Goal: Browse casually: Explore the website without a specific task or goal

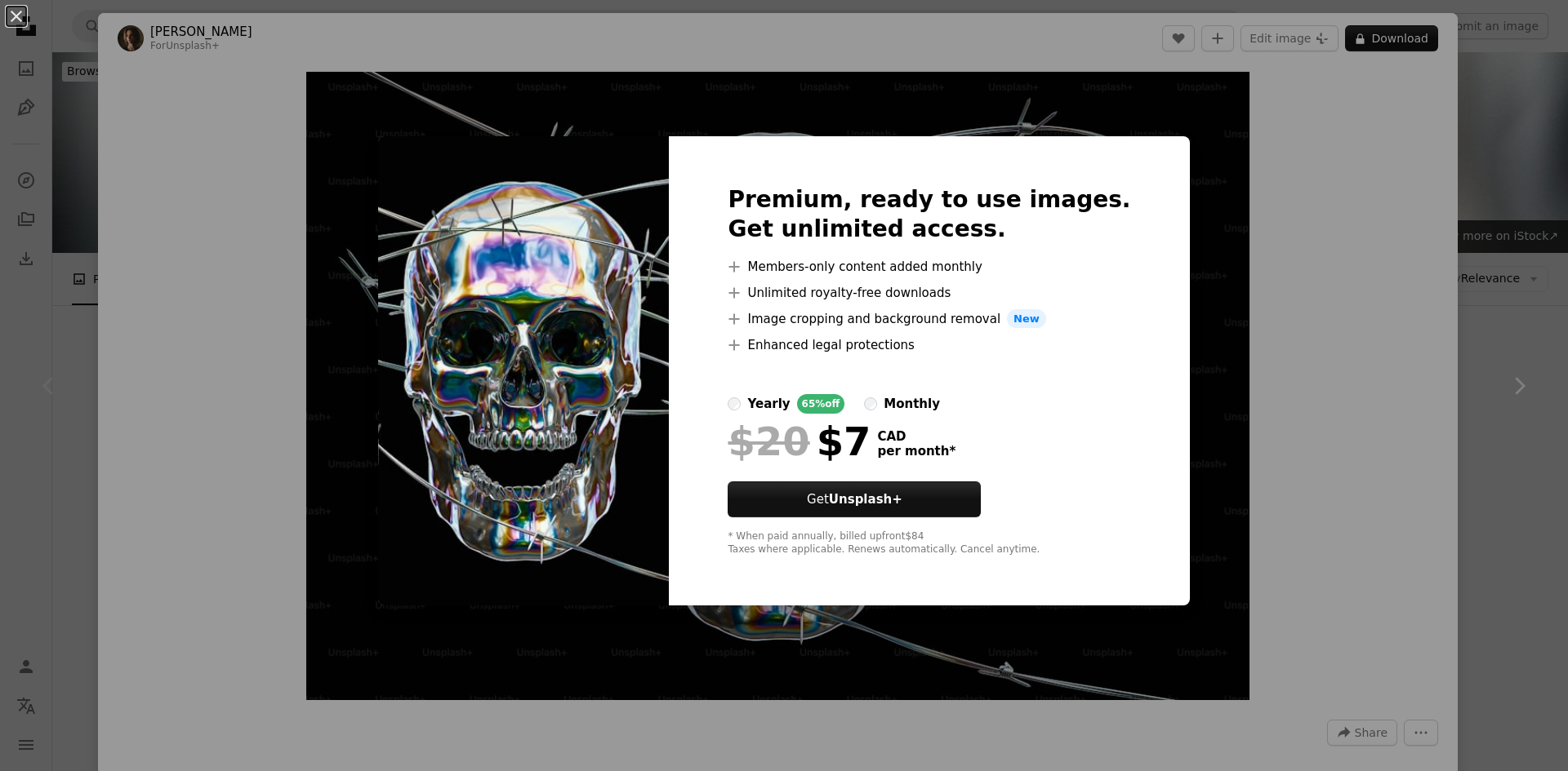
click at [363, 149] on div "An X shape Premium, ready to use images. Get unlimited access. A plus sign Memb…" at bounding box center [784, 385] width 1568 height 771
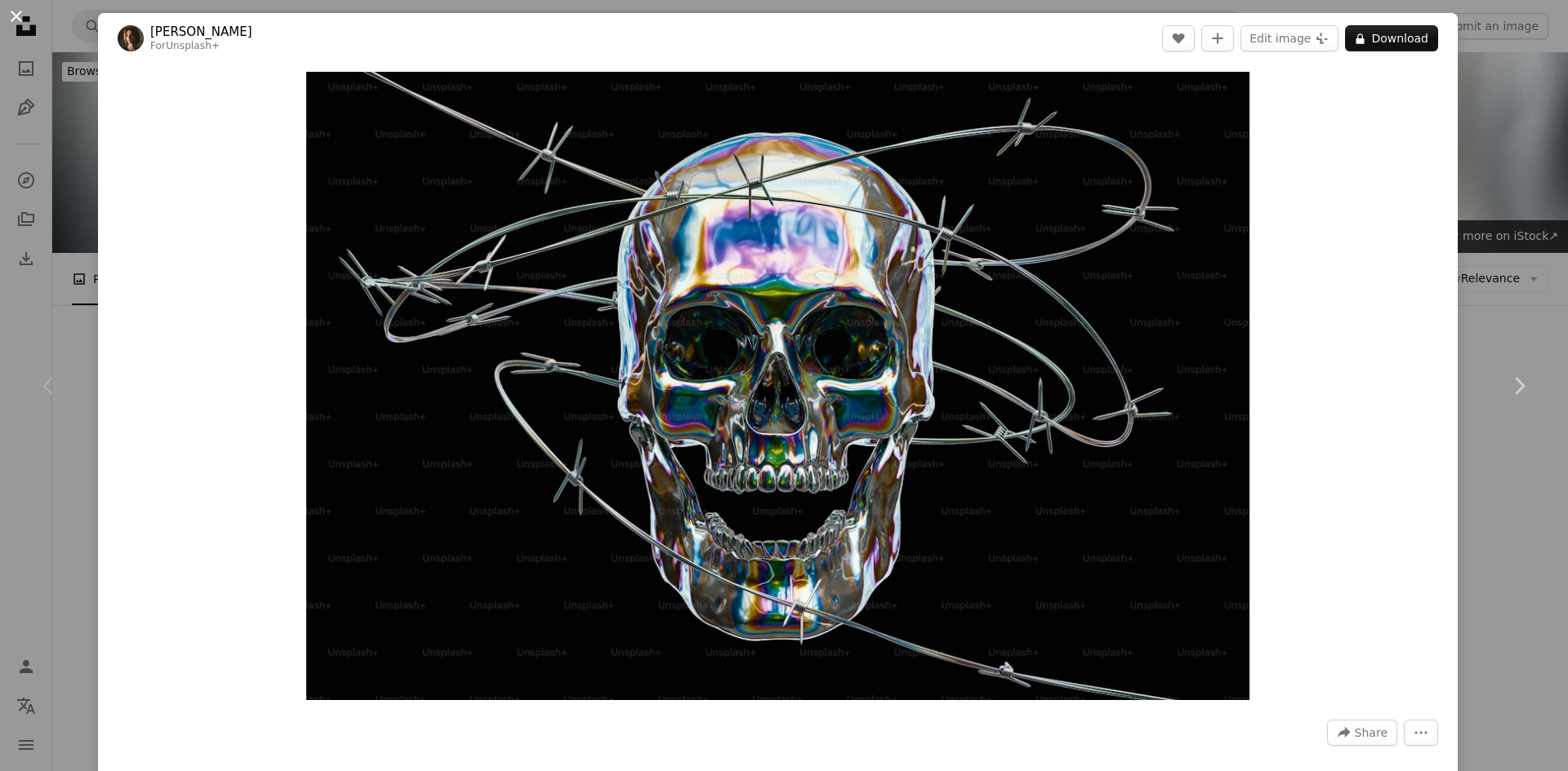
click at [26, 14] on button "An X shape" at bounding box center [17, 17] width 20 height 20
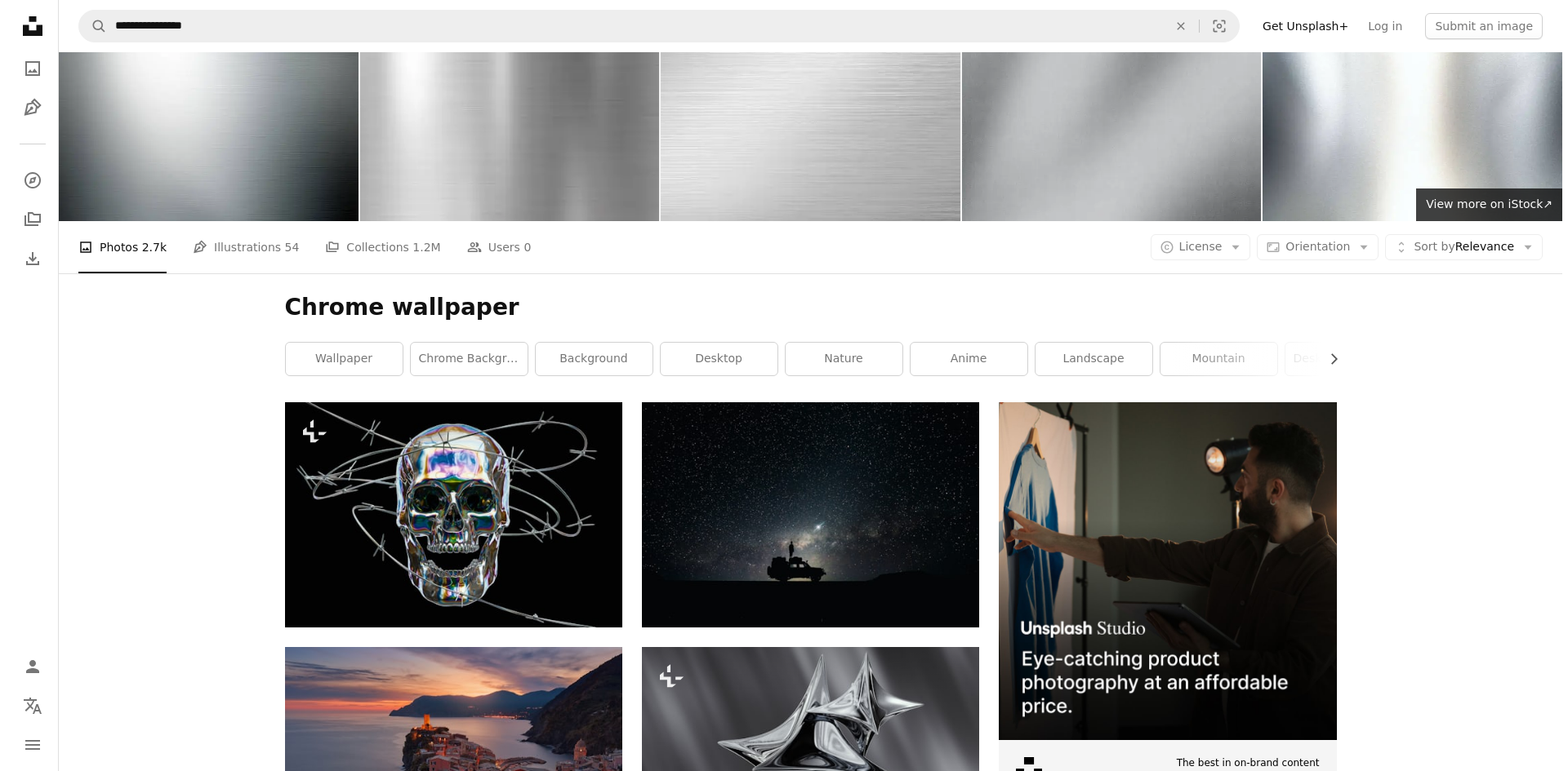
scroll to position [82, 0]
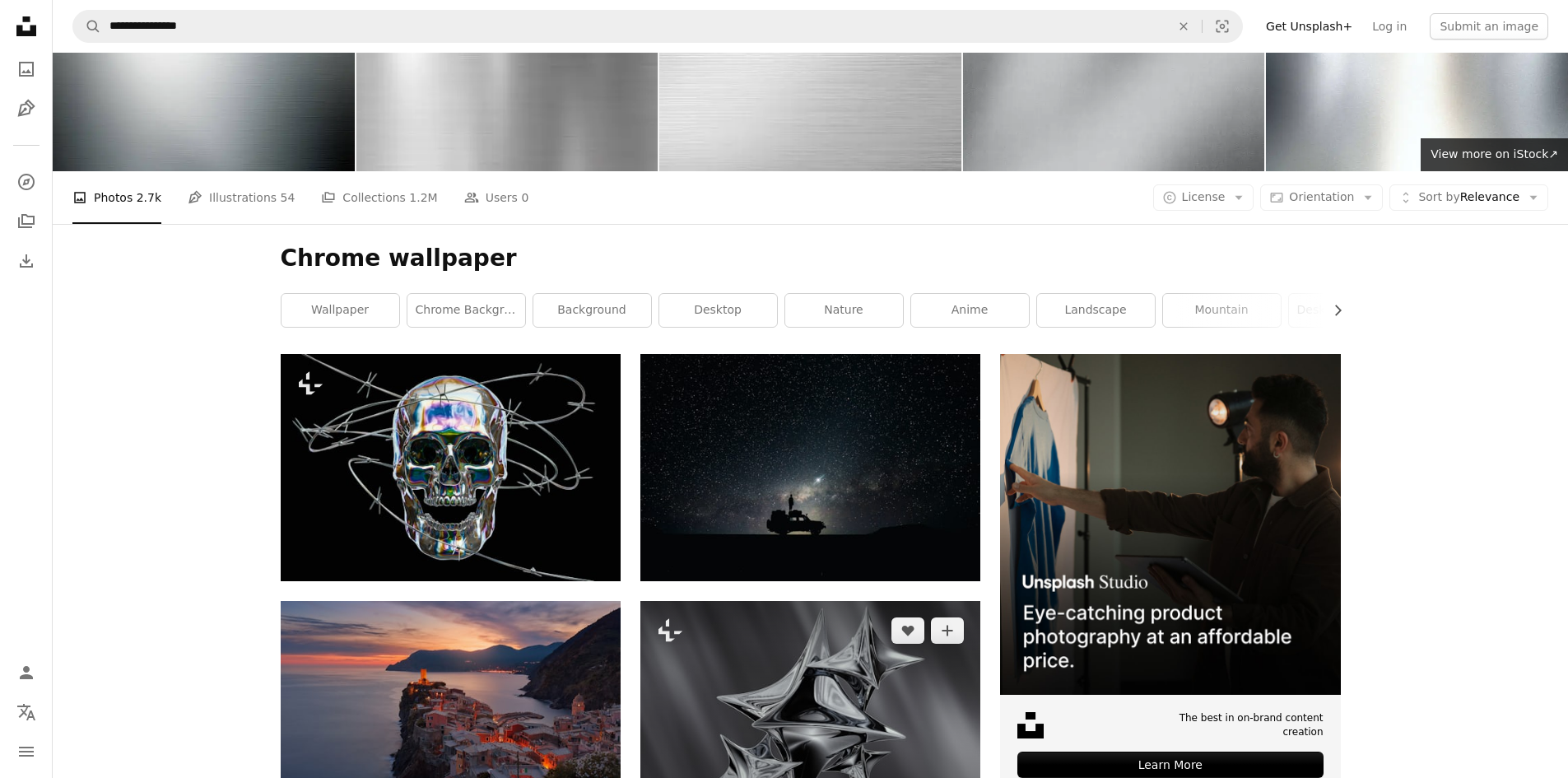
click at [877, 602] on img at bounding box center [810, 714] width 340 height 226
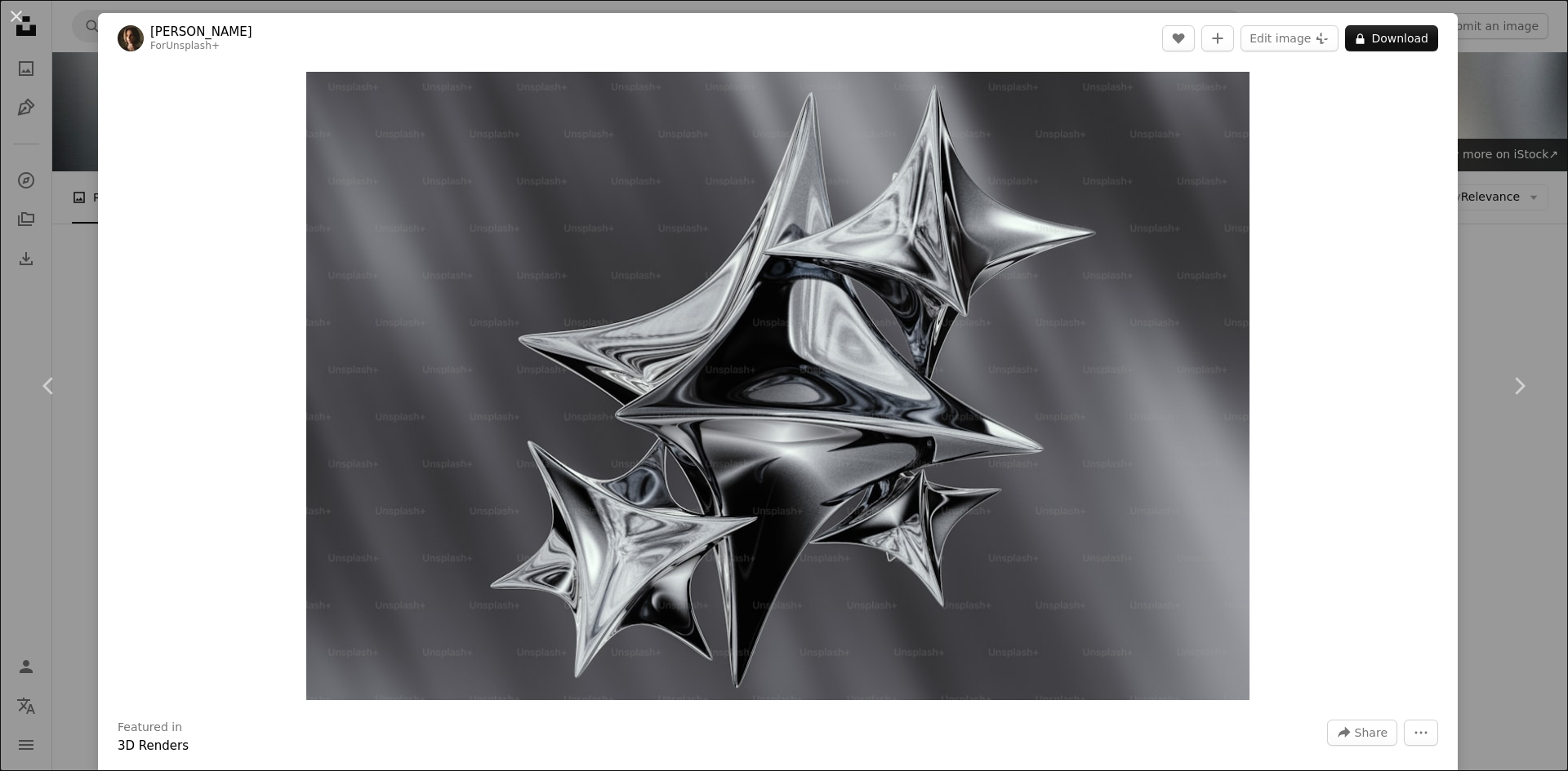
click at [1396, 229] on div "Zoom in" at bounding box center [777, 386] width 1360 height 645
